Goal: Task Accomplishment & Management: Use online tool/utility

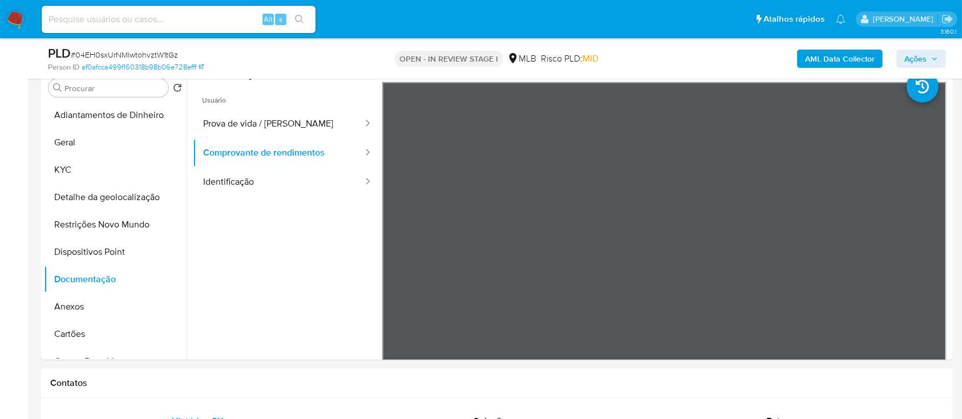
scroll to position [228, 0]
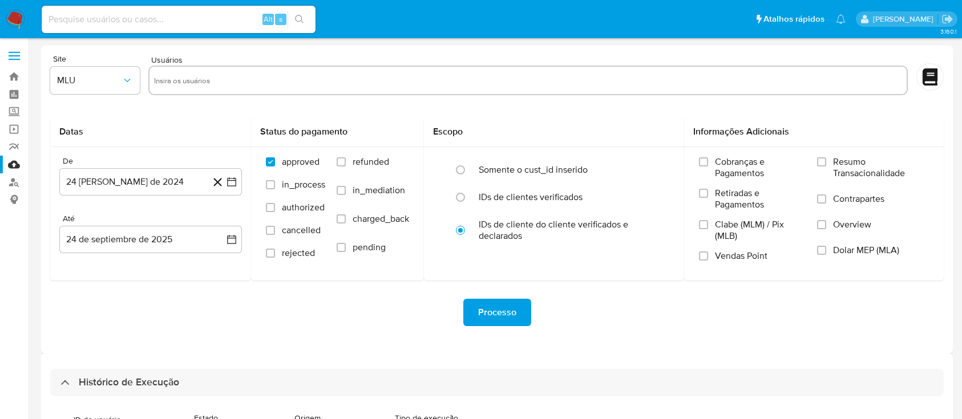
select select "10"
click at [11, 71] on link "Bandeja" at bounding box center [68, 77] width 136 height 18
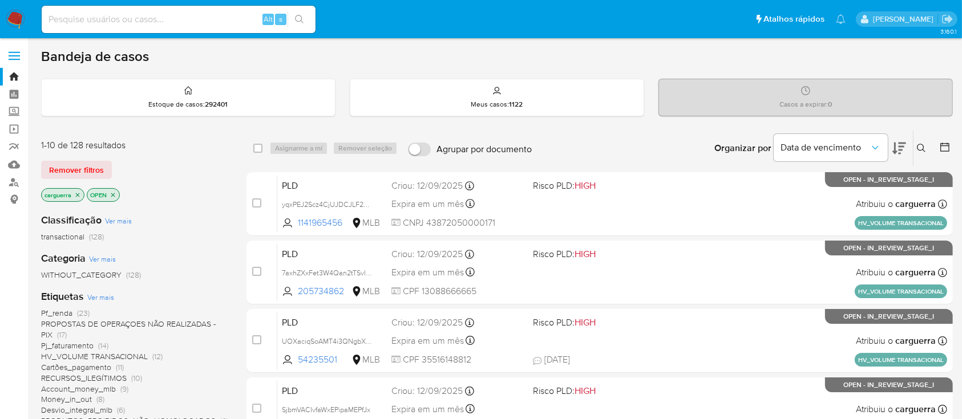
click at [924, 146] on icon at bounding box center [921, 148] width 9 height 9
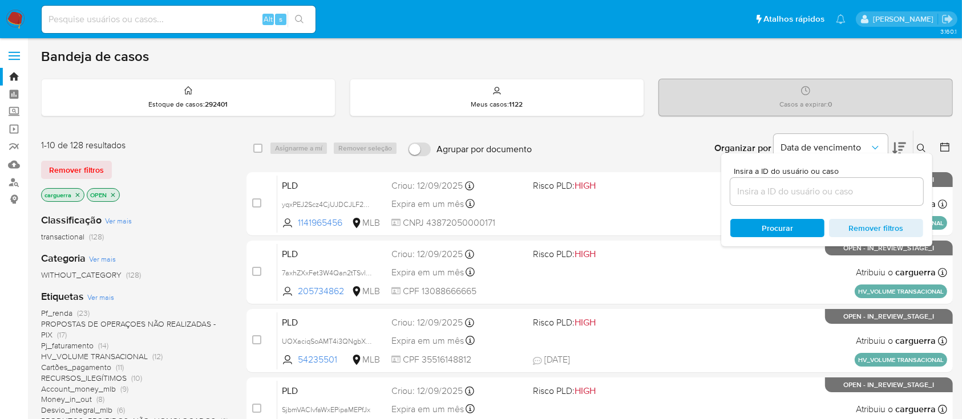
click at [795, 195] on input at bounding box center [826, 191] width 193 height 15
type input "33613668"
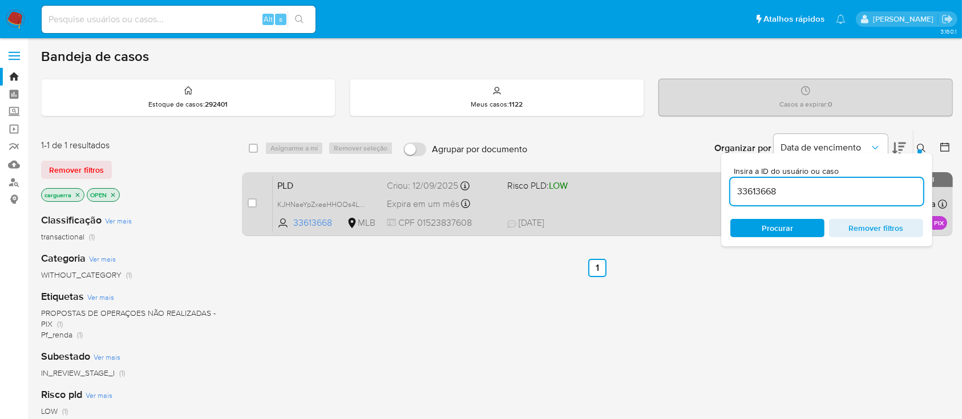
click at [517, 199] on div "PLD KJHNaeYpZxeaHHOOs4LuO1WI 33613668 MLB Risco PLD: LOW Criou: 12/09/2025 Crio…" at bounding box center [610, 204] width 674 height 58
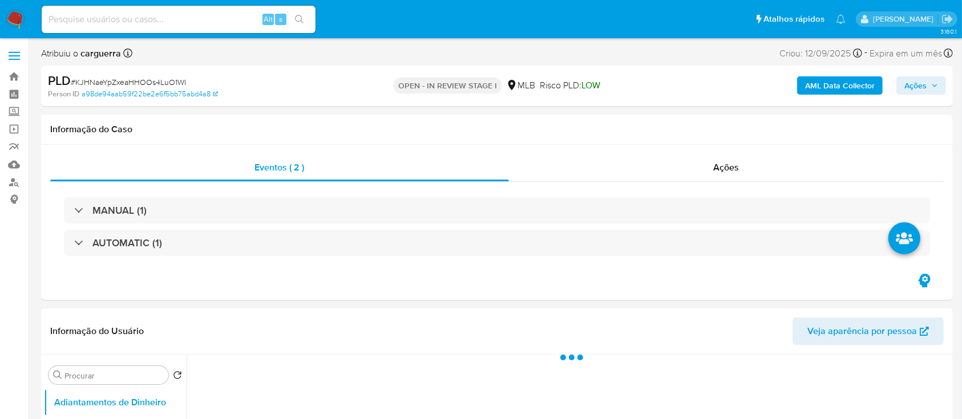
select select "10"
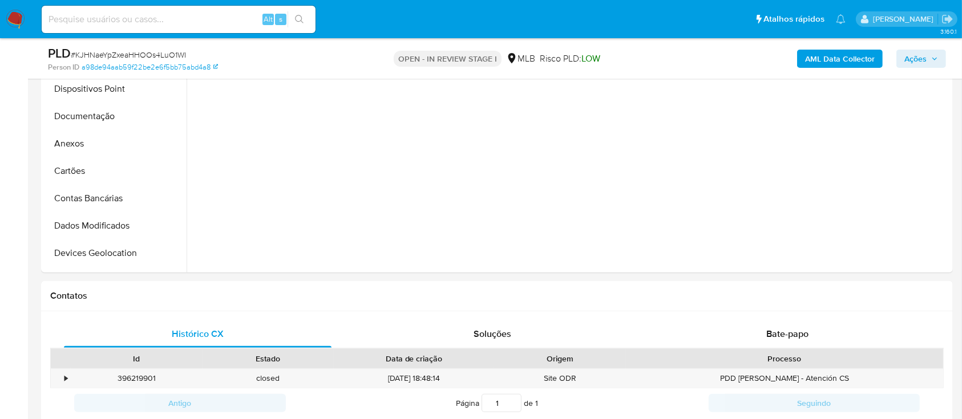
scroll to position [456, 0]
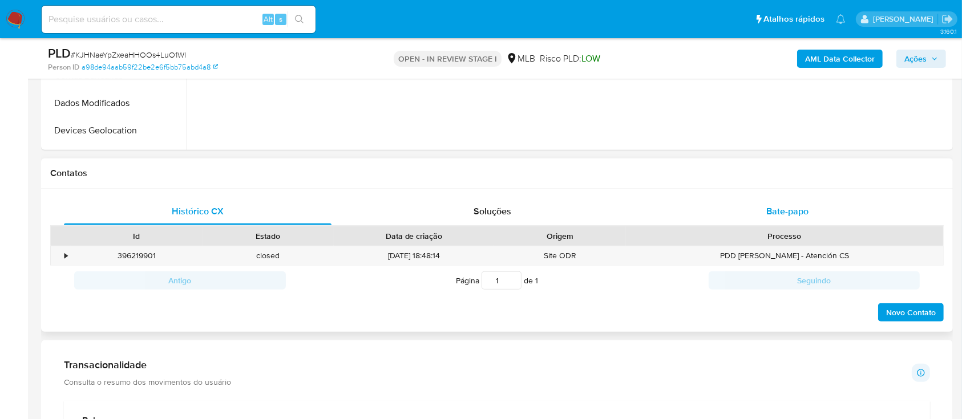
click at [767, 208] on span "Bate-papo" at bounding box center [787, 211] width 42 height 13
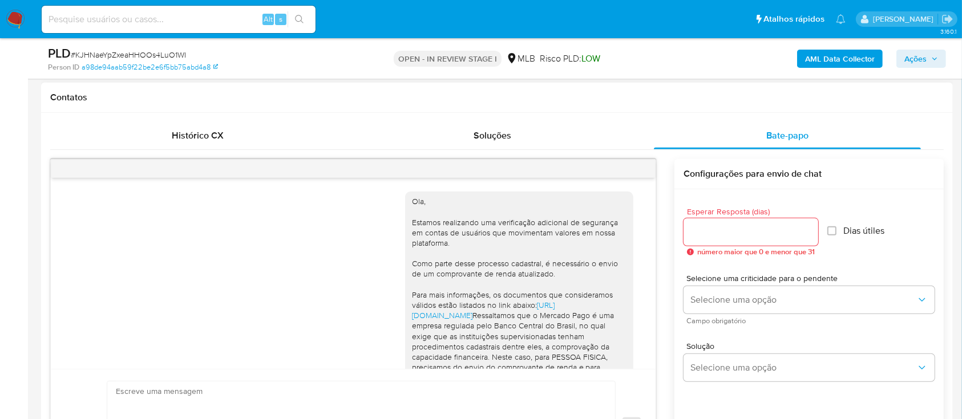
scroll to position [259, 0]
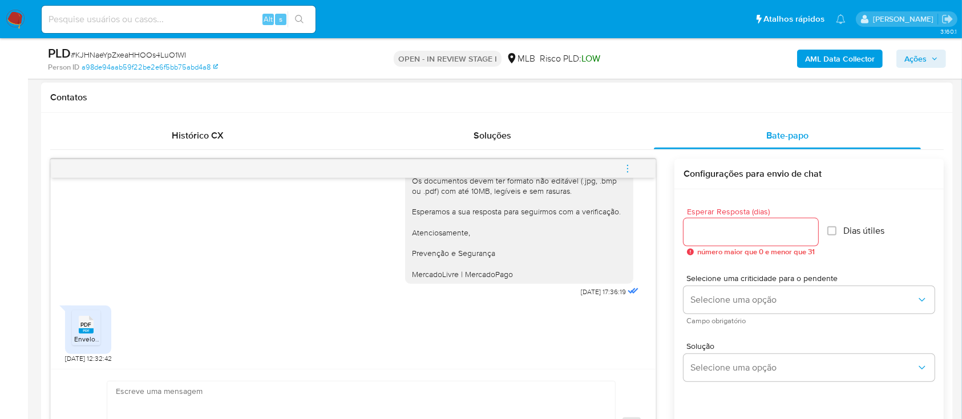
click at [85, 324] on span "PDF" at bounding box center [86, 324] width 11 height 7
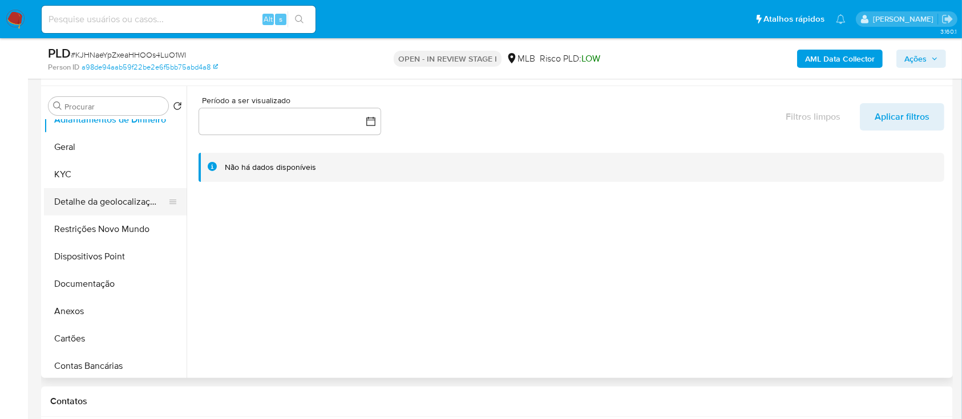
scroll to position [0, 0]
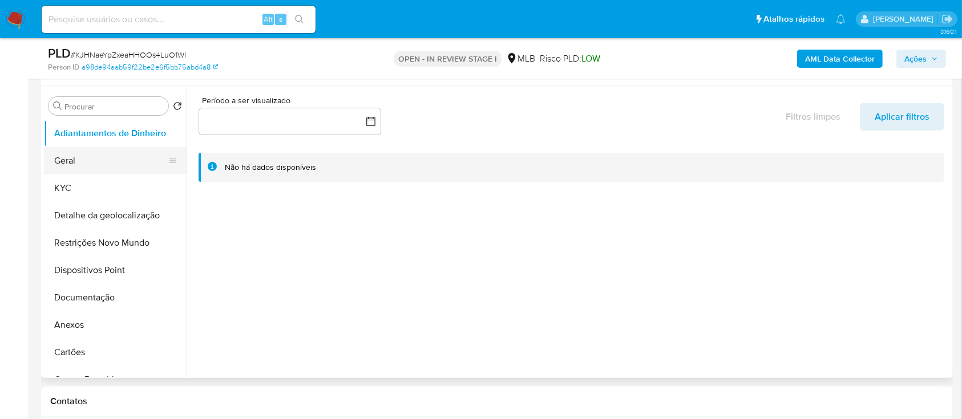
click at [100, 168] on button "Geral" at bounding box center [111, 160] width 134 height 27
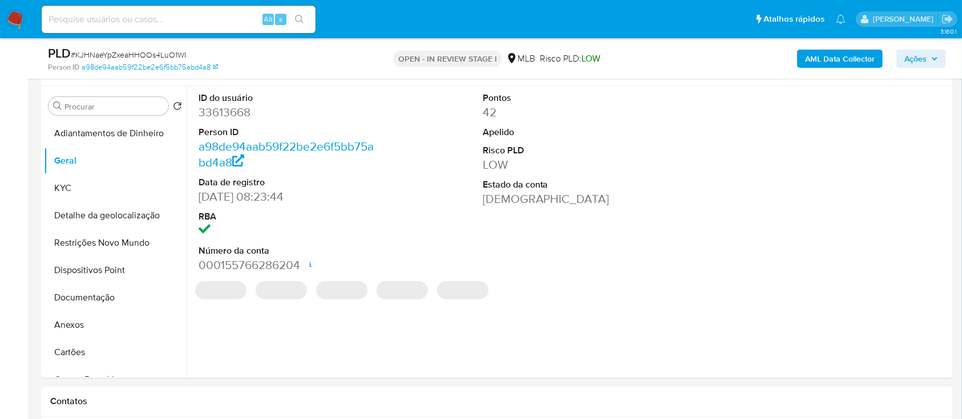
scroll to position [152, 0]
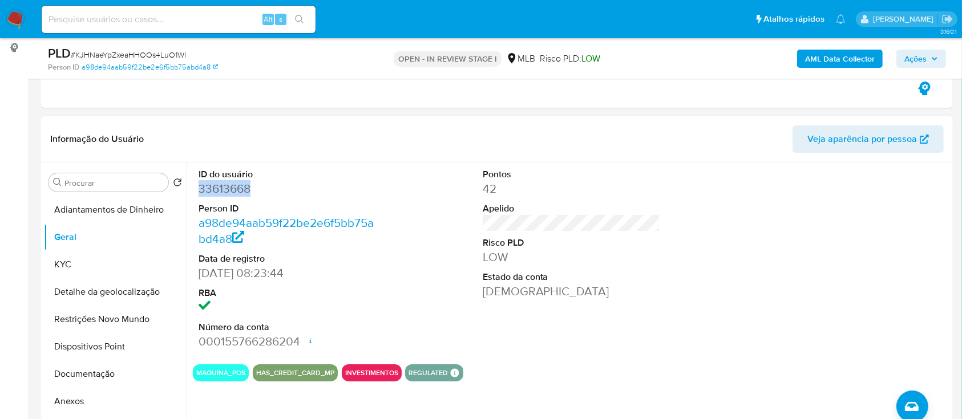
drag, startPoint x: 274, startPoint y: 185, endPoint x: 212, endPoint y: 184, distance: 62.2
click at [192, 185] on div "ID do usuário 33613668 Person ID a98de94aab59f22be2e6f5bb75abd4a8 Data de regis…" at bounding box center [568, 309] width 763 height 292
copy dd "33613668"
click at [675, 285] on div "ID do usuário 33613668 Person ID a98de94aab59f22be2e6f5bb75abd4a8 Data de regis…" at bounding box center [571, 259] width 757 height 193
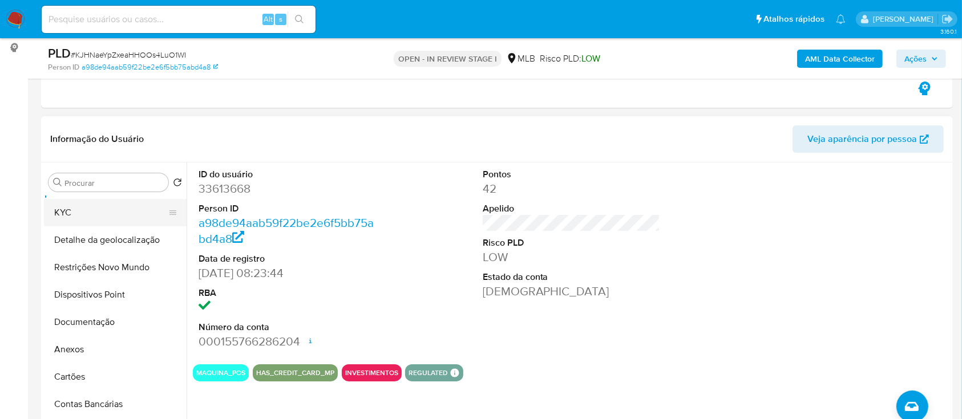
scroll to position [76, 0]
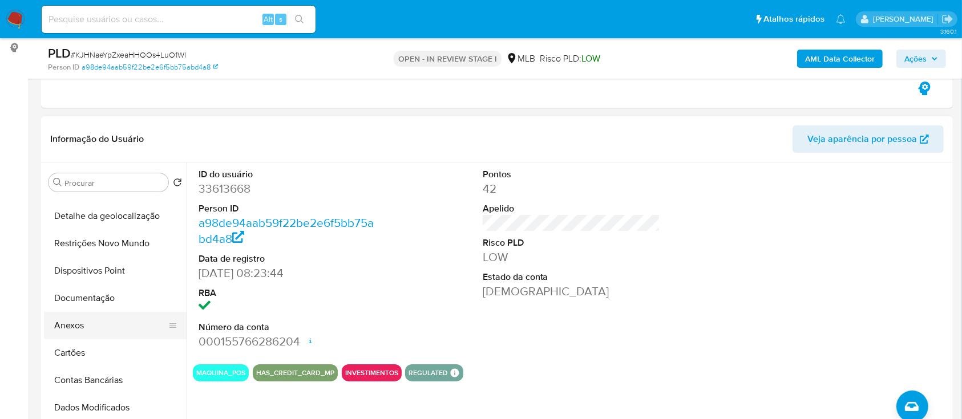
click at [87, 330] on button "Anexos" at bounding box center [111, 325] width 134 height 27
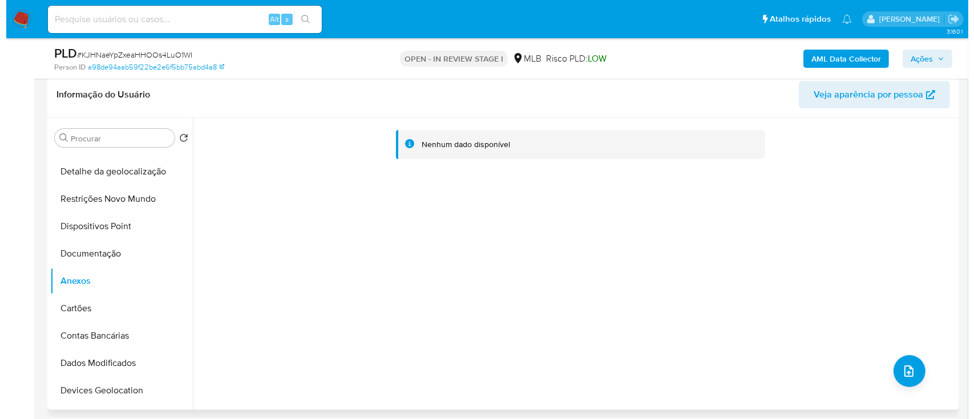
scroll to position [228, 0]
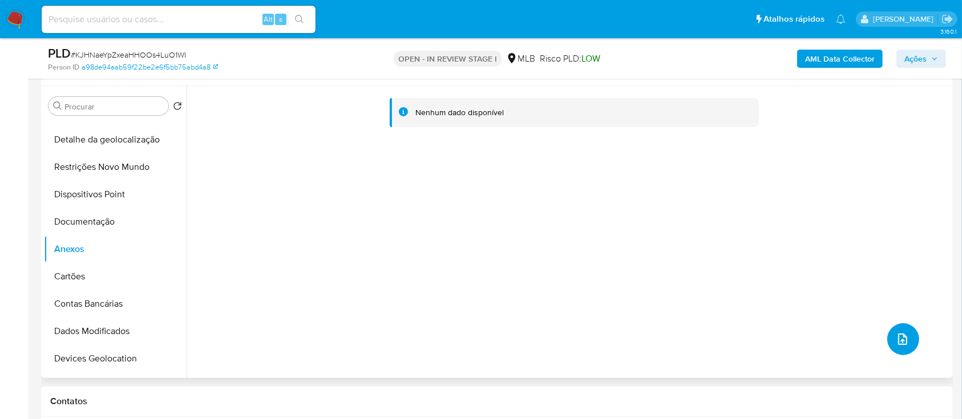
click at [908, 345] on button "upload-file" at bounding box center [903, 339] width 32 height 32
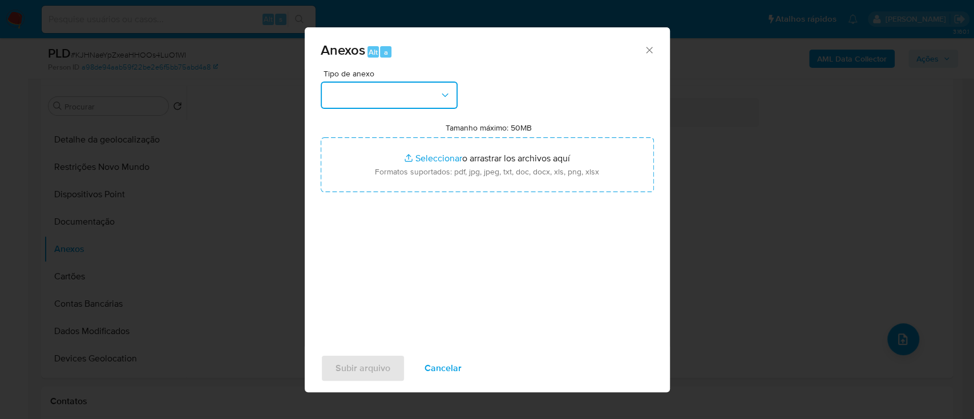
click at [374, 94] on button "button" at bounding box center [389, 95] width 137 height 27
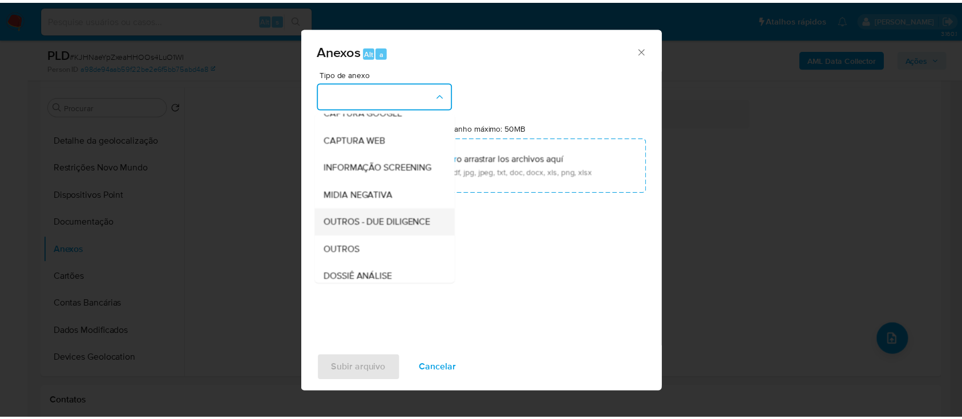
scroll to position [152, 0]
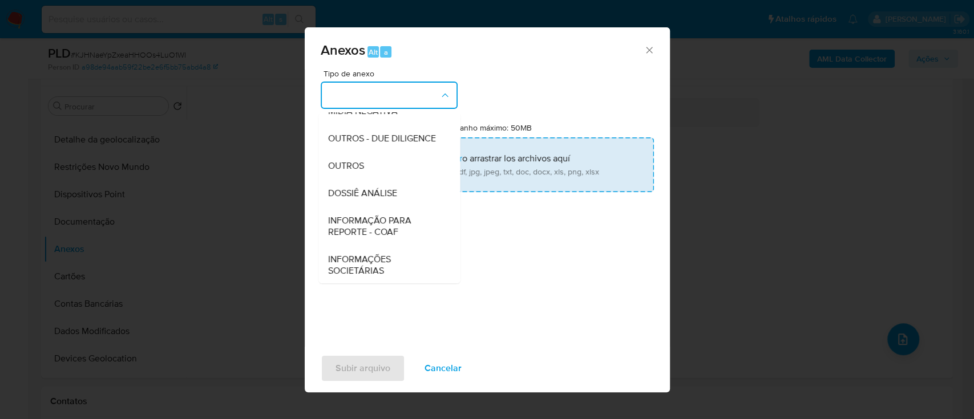
drag, startPoint x: 374, startPoint y: 191, endPoint x: 390, endPoint y: 181, distance: 18.2
click at [374, 180] on div "OUTROS" at bounding box center [385, 165] width 116 height 27
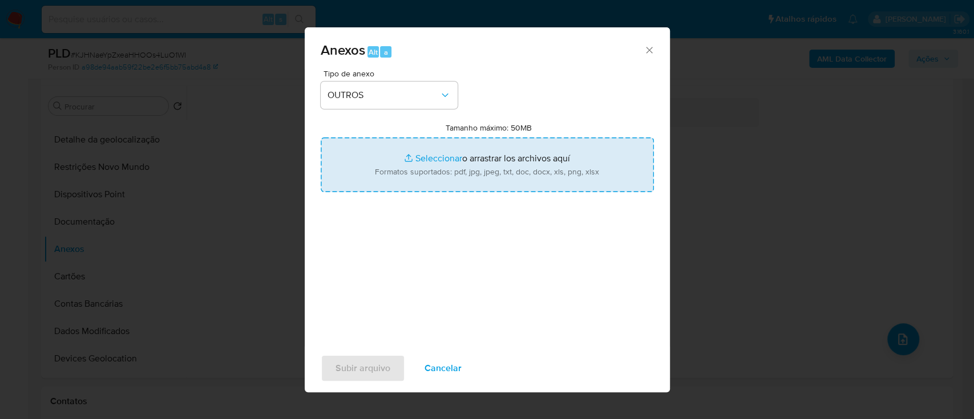
click at [434, 156] on input "Tamanho máximo: 50MB Seleccionar archivos" at bounding box center [487, 164] width 333 height 55
type input "C:\fakepath\Mulan 33613668_2025_09_18_15_55_08.xlsx"
click at [438, 158] on input "Tamanho máximo: 50MB Seleccionar archivos" at bounding box center [487, 164] width 333 height 55
type input "C:\fakepath\SAR - xxx - CPF 01523837608 - BRUNO GOMES GONCALVES.pdf"
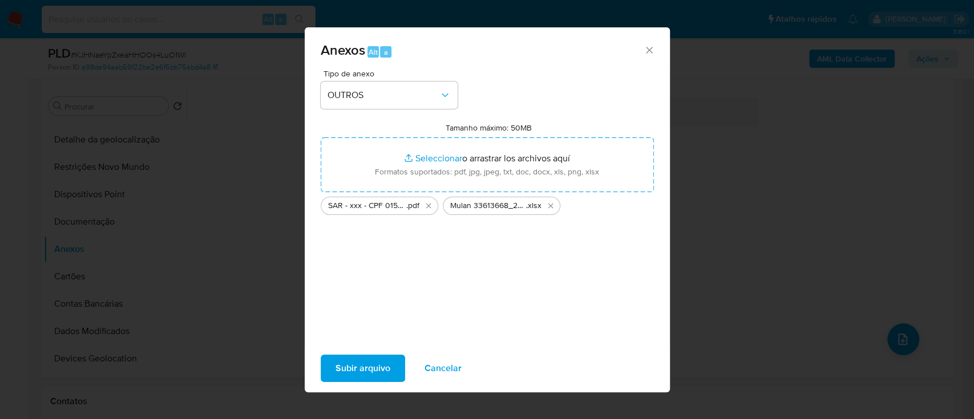
click at [369, 360] on span "Subir arquivo" at bounding box center [362, 368] width 55 height 25
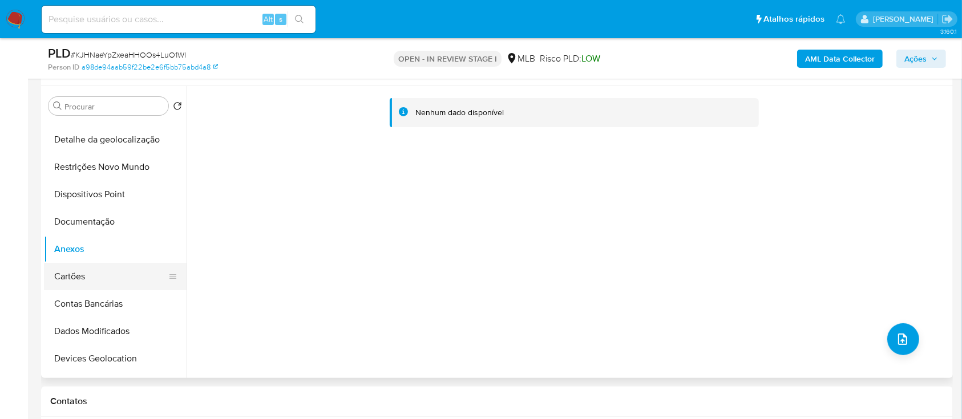
click at [69, 270] on button "Cartões" at bounding box center [111, 276] width 134 height 27
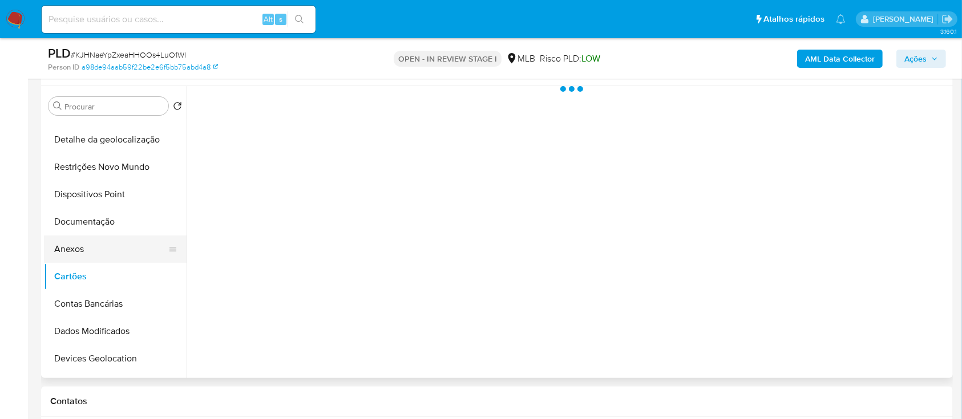
click at [75, 245] on button "Anexos" at bounding box center [111, 249] width 134 height 27
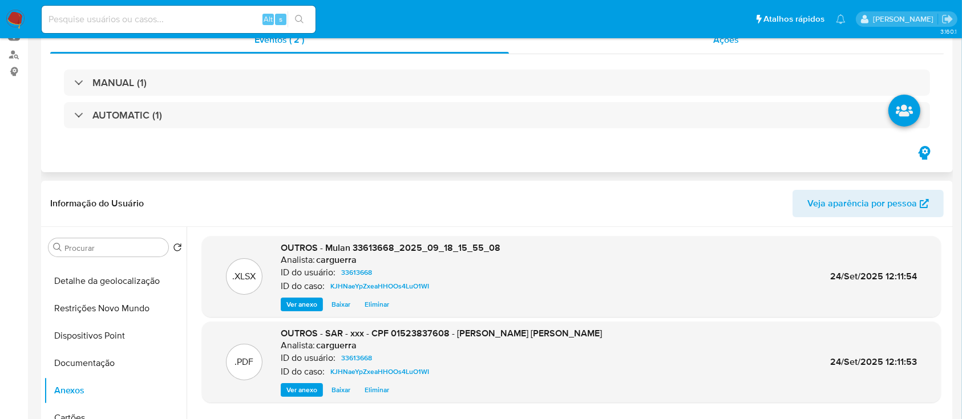
scroll to position [0, 0]
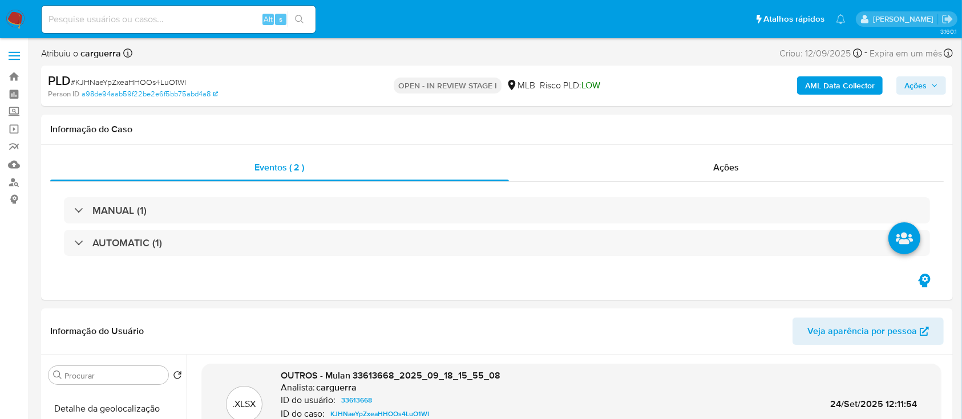
click at [920, 84] on span "Ações" at bounding box center [915, 85] width 22 height 18
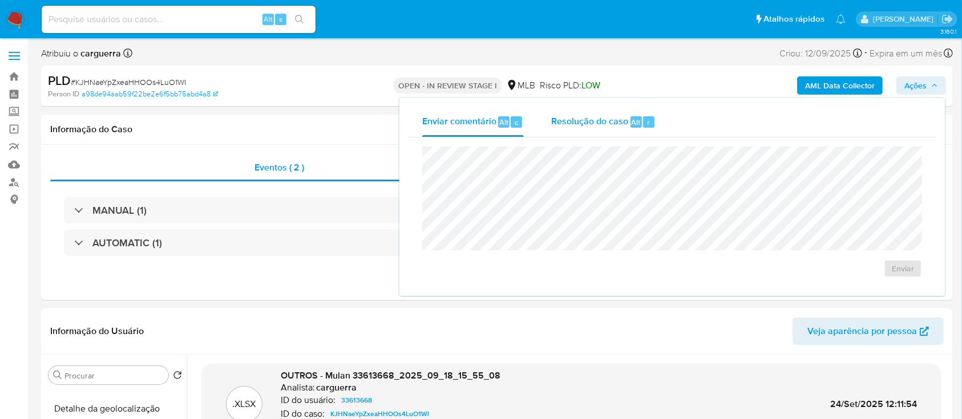
click at [579, 123] on span "Resolução do caso" at bounding box center [589, 121] width 77 height 13
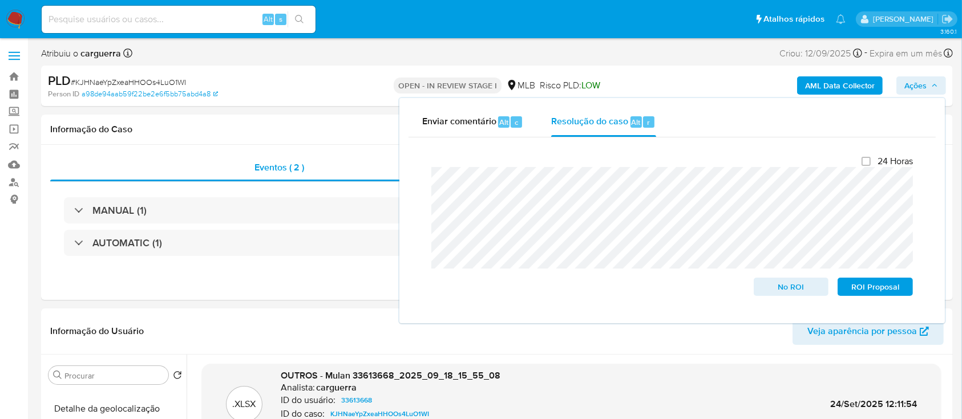
click at [415, 248] on div "Fechamento do caso 24 Horas No ROI ROI Proposal" at bounding box center [671, 225] width 527 height 177
click at [866, 290] on span "ROI Proposal" at bounding box center [875, 287] width 59 height 16
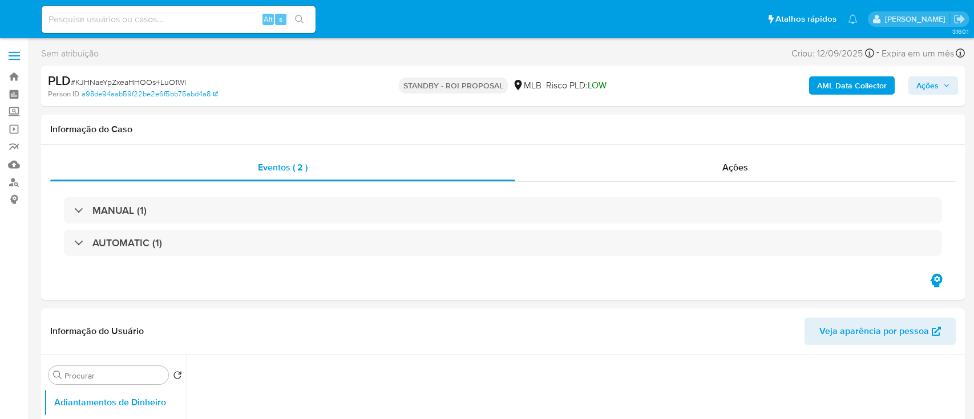
select select "10"
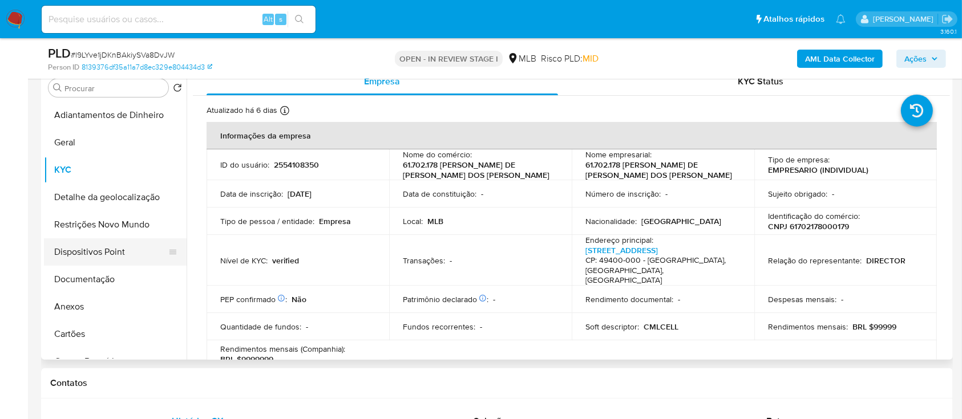
scroll to position [666, 0]
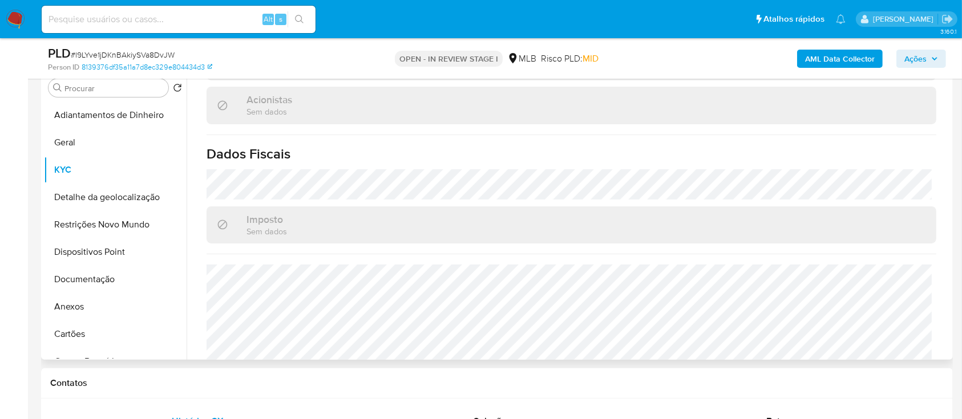
drag, startPoint x: 91, startPoint y: 284, endPoint x: 319, endPoint y: 260, distance: 228.9
click at [91, 284] on button "Documentação" at bounding box center [115, 279] width 143 height 27
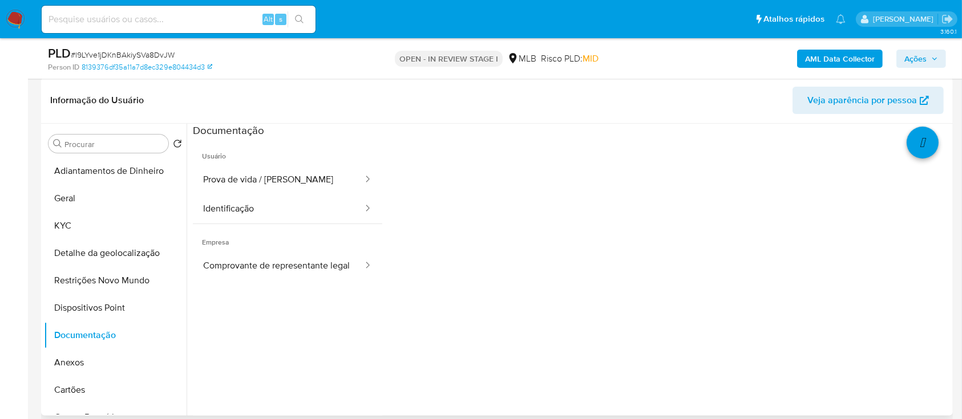
scroll to position [152, 0]
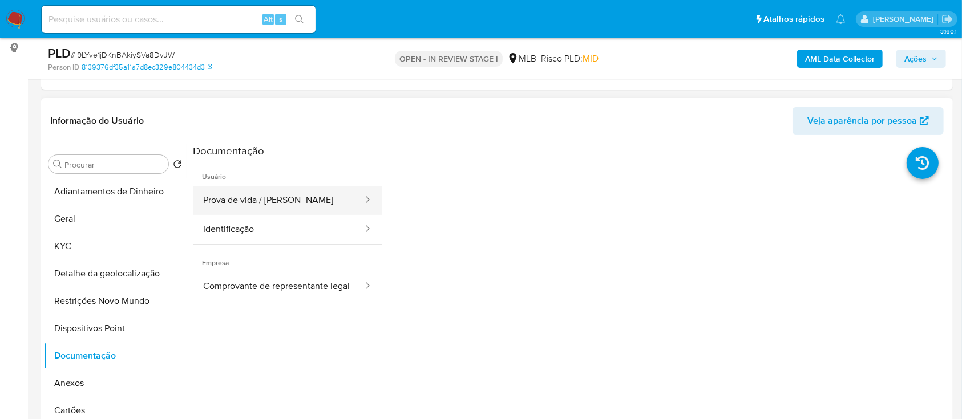
drag, startPoint x: 281, startPoint y: 200, endPoint x: 288, endPoint y: 201, distance: 6.4
click at [281, 201] on button "Prova de vida / [PERSON_NAME]" at bounding box center [278, 200] width 171 height 29
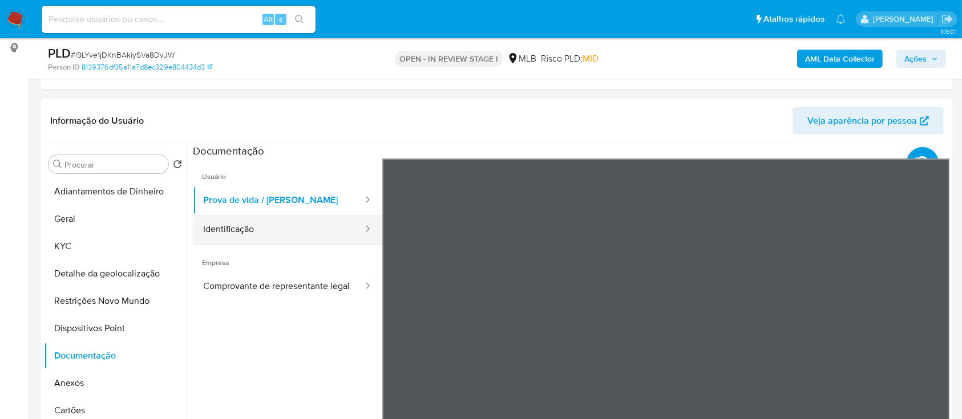
drag, startPoint x: 292, startPoint y: 224, endPoint x: 315, endPoint y: 220, distance: 23.2
click at [292, 225] on button "Identificação" at bounding box center [278, 229] width 171 height 29
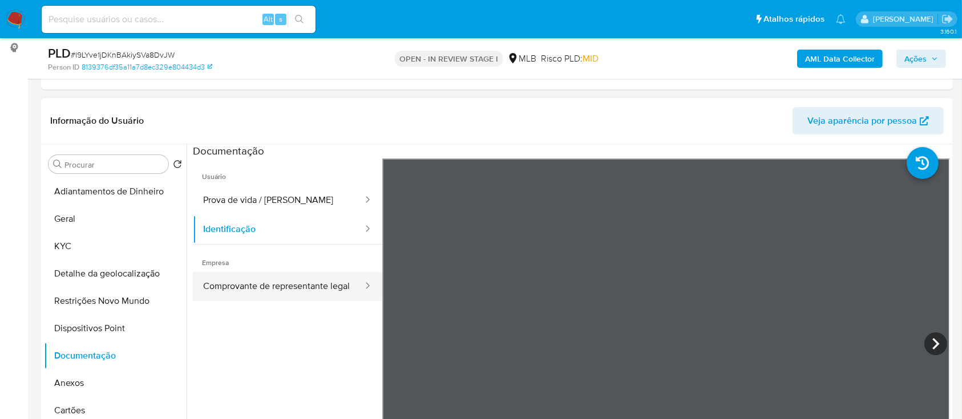
click at [250, 295] on button "Comprovante de representante legal" at bounding box center [278, 286] width 171 height 29
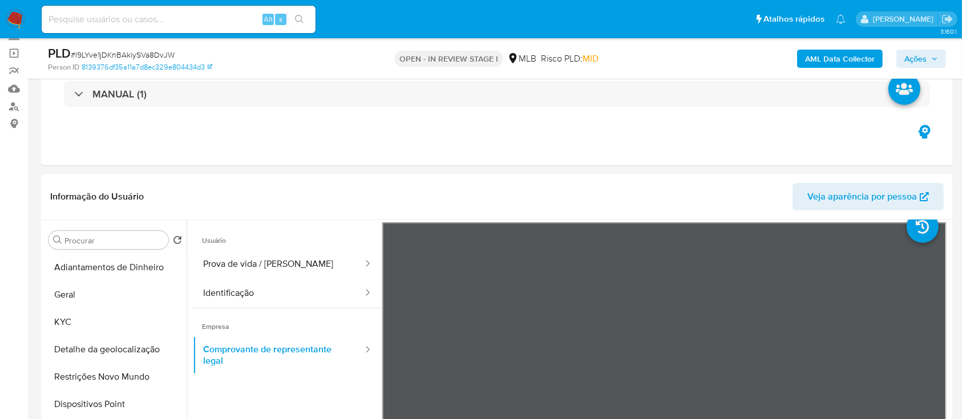
scroll to position [0, 0]
